Goal: Find specific page/section: Find specific page/section

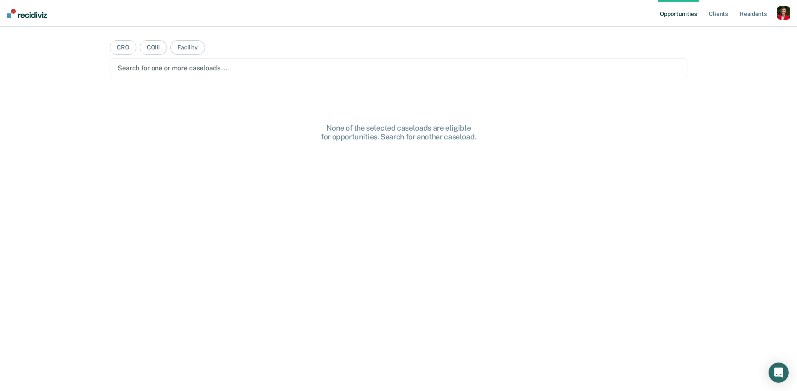
click at [785, 11] on div "button" at bounding box center [782, 12] width 13 height 13
click at [724, 33] on link "Profile" at bounding box center [749, 34] width 67 height 7
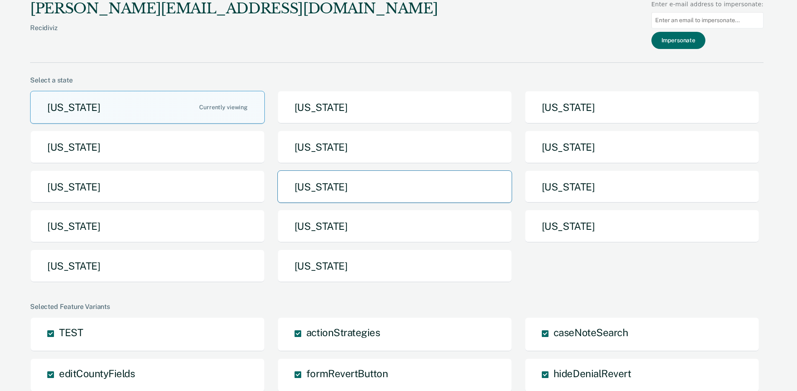
click at [338, 198] on button "[US_STATE]" at bounding box center [394, 186] width 235 height 33
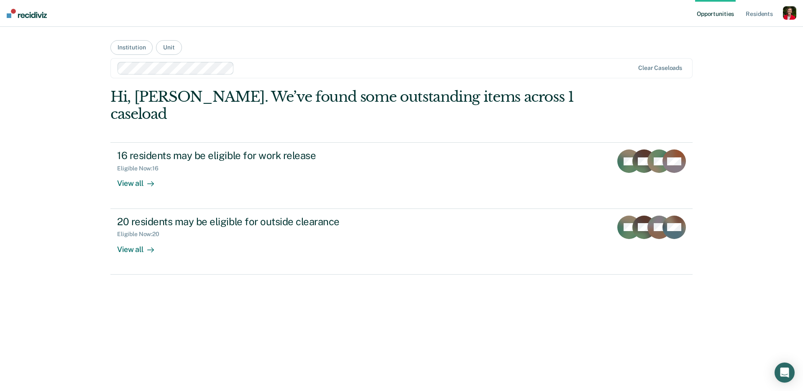
click at [196, 169] on div "Loading data..." at bounding box center [401, 236] width 582 height 297
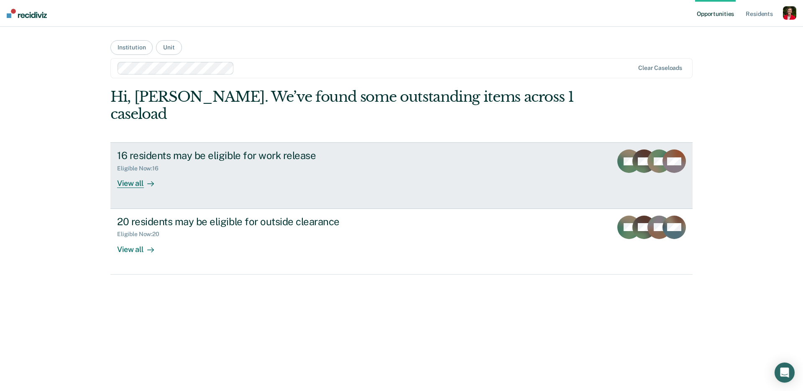
click at [163, 172] on div "View all" at bounding box center [140, 180] width 47 height 16
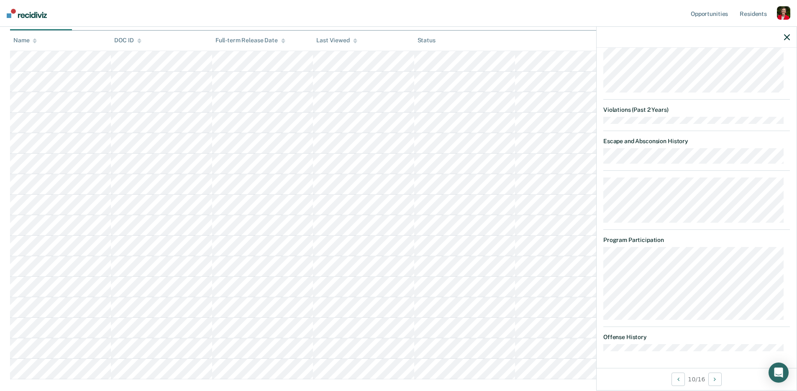
scroll to position [1045, 0]
